Goal: Task Accomplishment & Management: Use online tool/utility

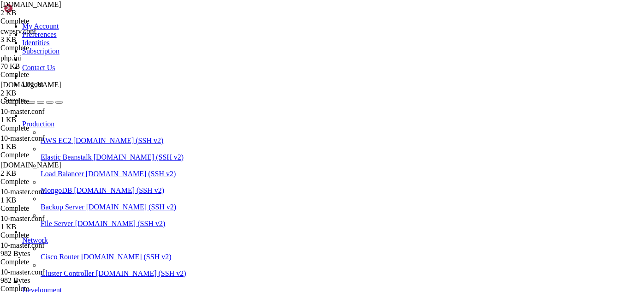
scroll to position [8420, 0]
drag, startPoint x: 81, startPoint y: 776, endPoint x: 7, endPoint y: 769, distance: 74.1
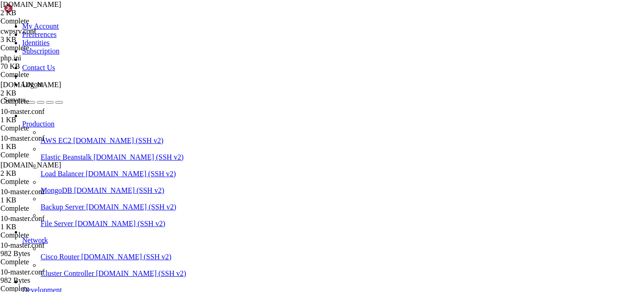
drag, startPoint x: 153, startPoint y: 779, endPoint x: 114, endPoint y: 784, distance: 38.7
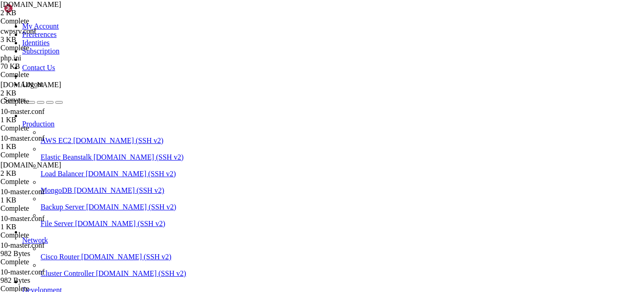
scroll to position [13853, 0]
drag, startPoint x: 7, startPoint y: 697, endPoint x: 383, endPoint y: 781, distance: 385.2
drag, startPoint x: 117, startPoint y: 626, endPoint x: 103, endPoint y: 623, distance: 13.7
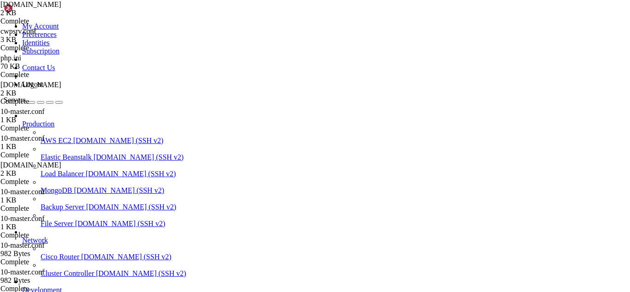
drag, startPoint x: 99, startPoint y: 769, endPoint x: 24, endPoint y: 723, distance: 88.1
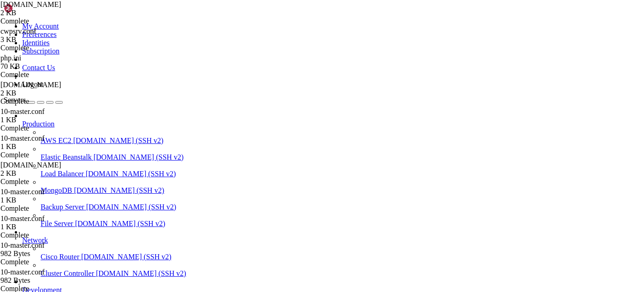
drag, startPoint x: 99, startPoint y: 776, endPoint x: 6, endPoint y: 627, distance: 175.3
drag, startPoint x: 102, startPoint y: 785, endPoint x: 9, endPoint y: 651, distance: 163.2
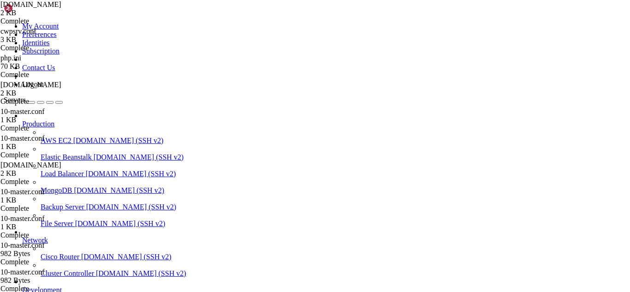
drag, startPoint x: 175, startPoint y: 784, endPoint x: 153, endPoint y: 784, distance: 21.7
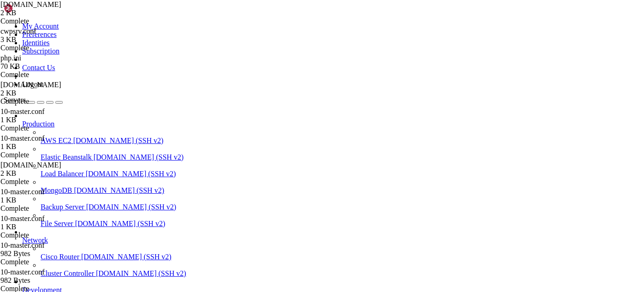
drag, startPoint x: 410, startPoint y: 771, endPoint x: 169, endPoint y: 766, distance: 241.1
drag, startPoint x: 408, startPoint y: 775, endPoint x: 8, endPoint y: 728, distance: 403.2
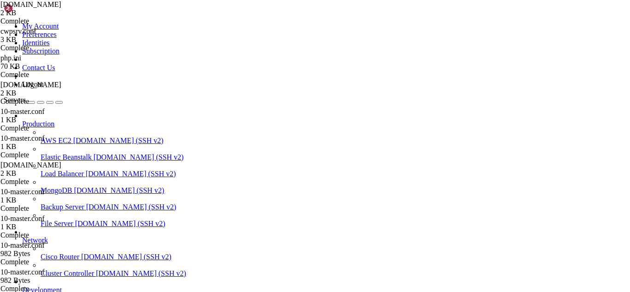
scroll to position [24493, 0]
drag, startPoint x: 227, startPoint y: 791, endPoint x: 204, endPoint y: 783, distance: 24.9
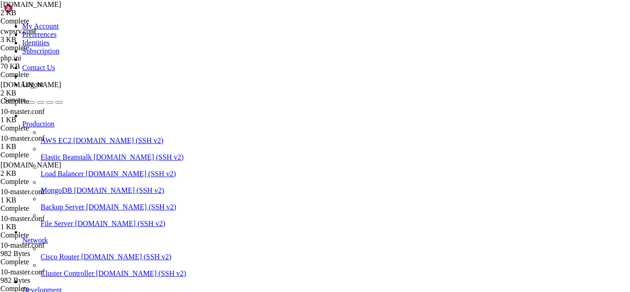
drag, startPoint x: 271, startPoint y: 774, endPoint x: 7, endPoint y: 737, distance: 266.3
drag, startPoint x: 159, startPoint y: 790, endPoint x: 135, endPoint y: 790, distance: 24.0
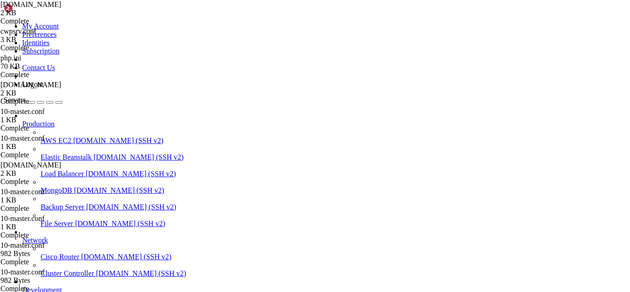
drag, startPoint x: 75, startPoint y: 782, endPoint x: 24, endPoint y: 611, distance: 178.4
drag, startPoint x: 8, startPoint y: 606, endPoint x: 76, endPoint y: 783, distance: 189.9
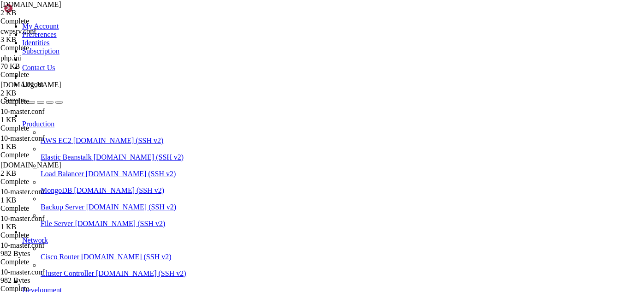
drag, startPoint x: 203, startPoint y: 790, endPoint x: 173, endPoint y: 787, distance: 30.0
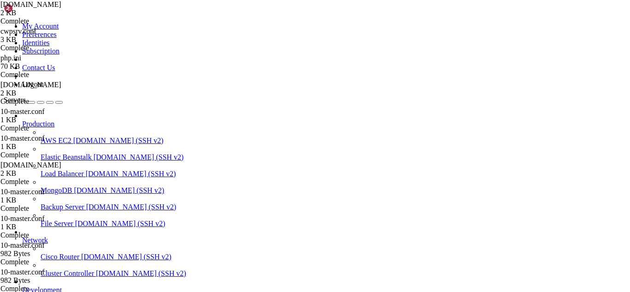
drag, startPoint x: 453, startPoint y: 772, endPoint x: 8, endPoint y: 768, distance: 444.8
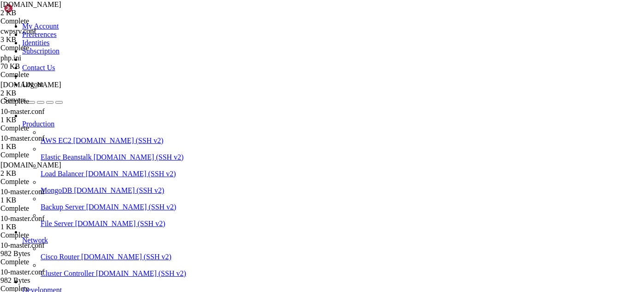
scroll to position [25073, 0]
drag, startPoint x: 203, startPoint y: 789, endPoint x: 171, endPoint y: 792, distance: 32.0
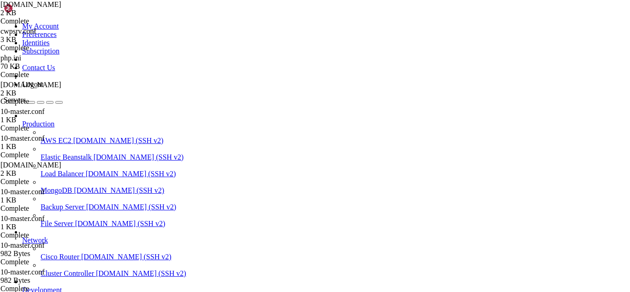
type input "/root"
